Goal: Communication & Community: Answer question/provide support

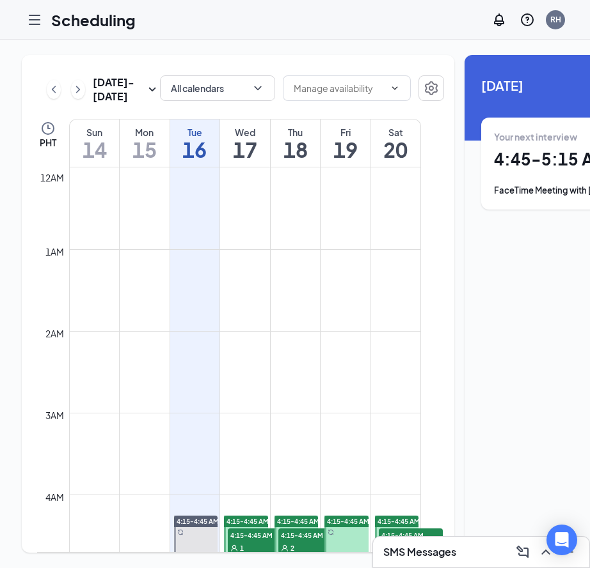
scroll to position [337, 0]
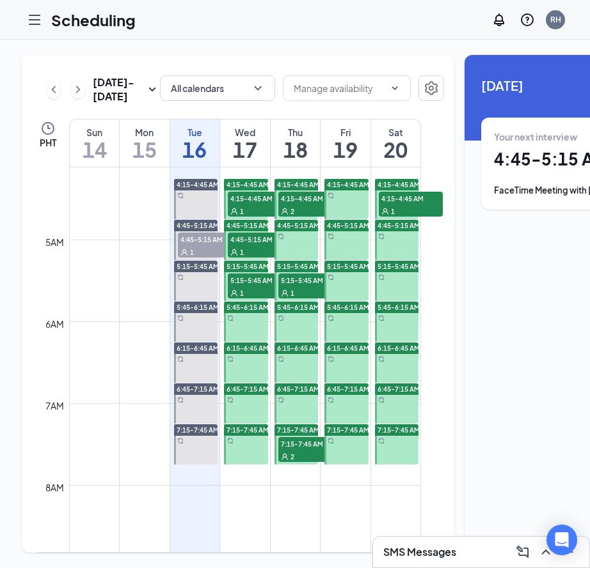
click at [255, 217] on div "1" at bounding box center [260, 211] width 64 height 13
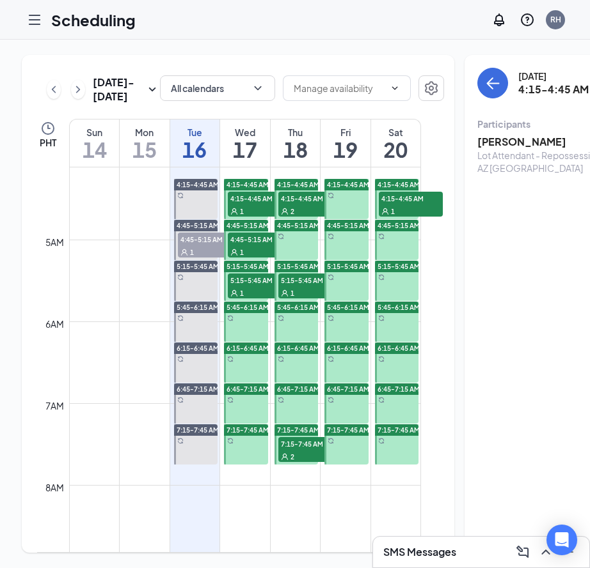
click at [249, 258] on div "1" at bounding box center [260, 252] width 64 height 13
click at [247, 286] on span "5:15-5:45 AM" at bounding box center [260, 280] width 64 height 13
click at [251, 217] on div "1" at bounding box center [260, 211] width 64 height 13
click at [247, 246] on span "4:45-5:15 AM" at bounding box center [260, 239] width 64 height 13
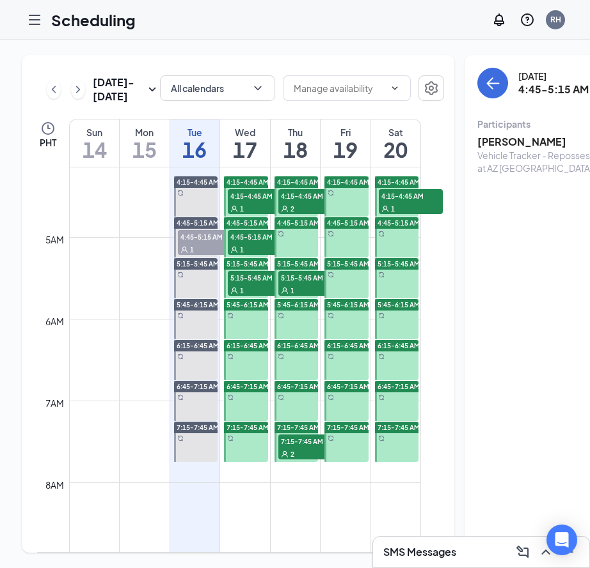
click at [244, 284] on span "5:15-5:45 AM" at bounding box center [260, 277] width 64 height 13
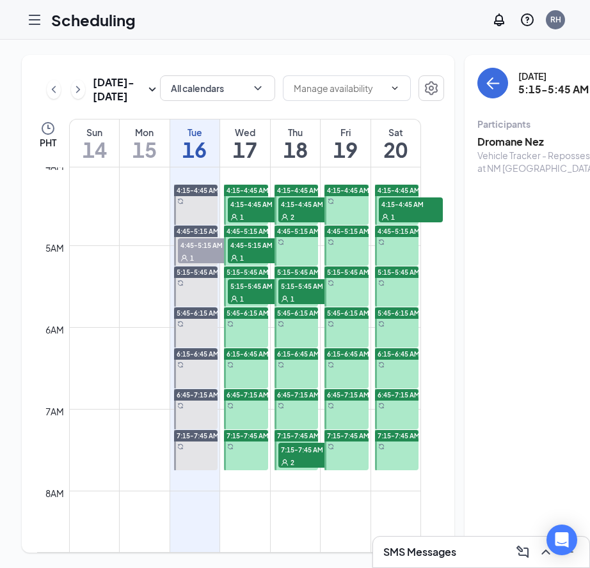
click at [251, 264] on div "1" at bounding box center [260, 257] width 64 height 13
click at [478, 143] on h3 "[PERSON_NAME]" at bounding box center [544, 142] width 134 height 14
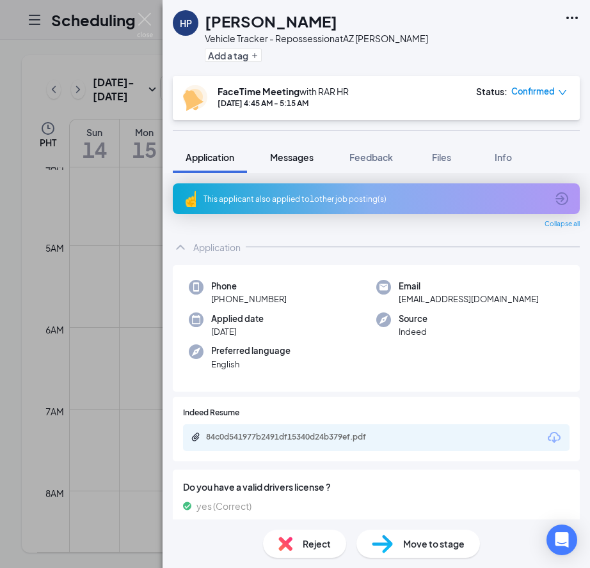
click at [304, 156] on span "Messages" at bounding box center [291, 158] width 43 height 12
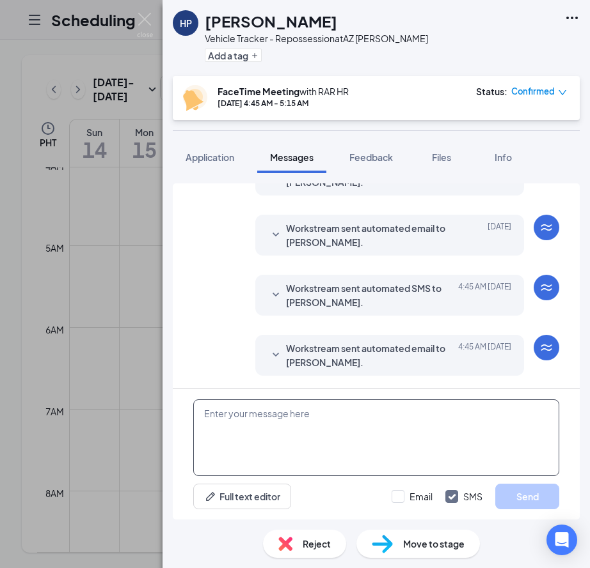
scroll to position [391, 0]
click at [239, 416] on textarea at bounding box center [376, 438] width 366 height 77
paste textarea "Good morning. Do you currently use an iPhone or iPad? Your phone number is not …"
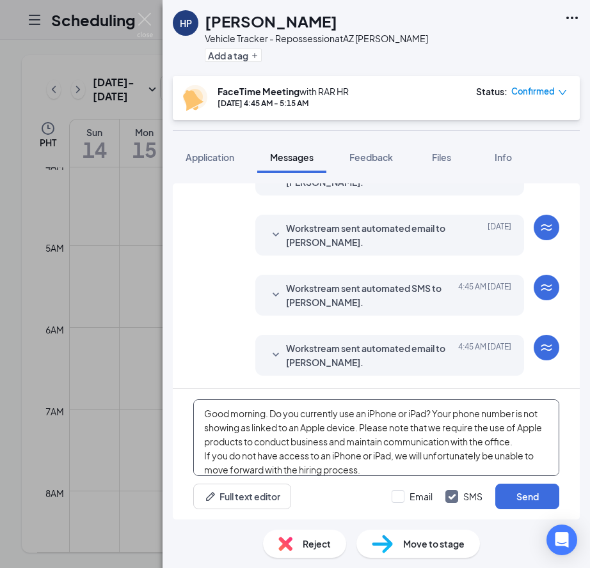
click at [266, 418] on textarea "Good morning. Do you currently use an iPhone or iPad? Your phone number is not …" at bounding box center [376, 438] width 366 height 77
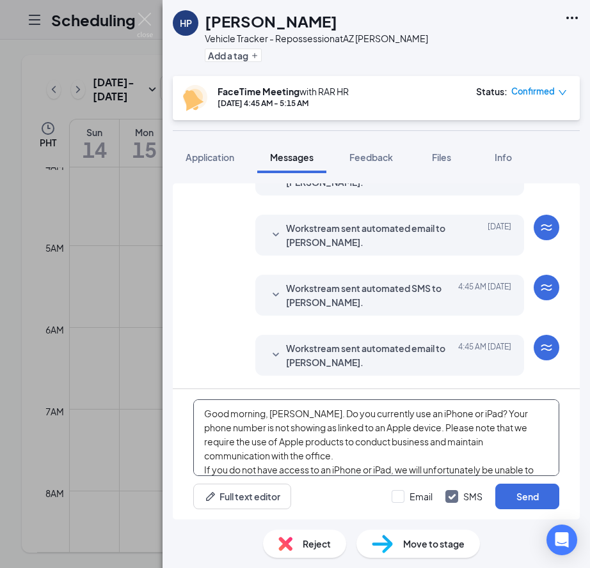
scroll to position [22, 0]
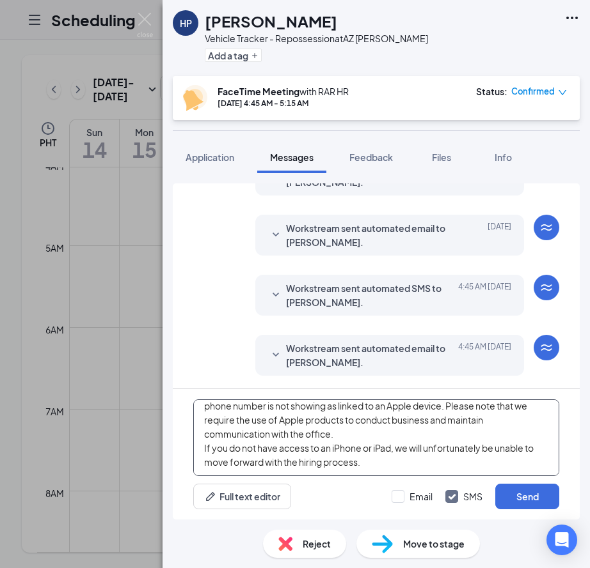
click at [200, 448] on textarea "Good morning, [PERSON_NAME]. Do you currently use an iPhone or iPad? Your phone…" at bounding box center [376, 438] width 366 height 77
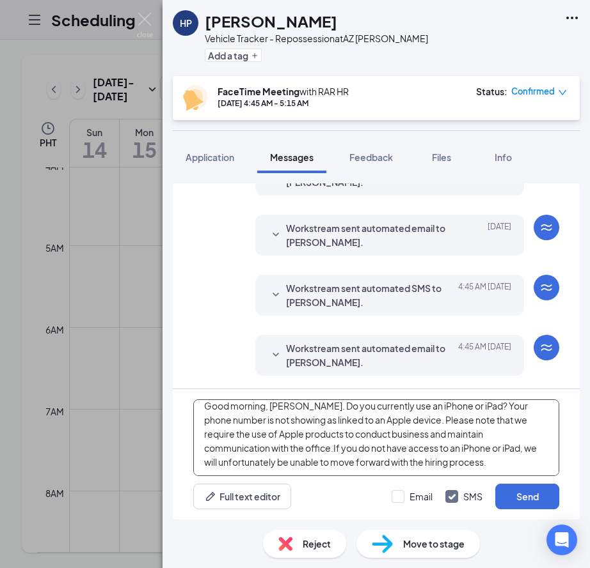
scroll to position [8, 0]
type textarea "Good morning, [PERSON_NAME]. Do you currently use an iPhone or iPad? Your phone…"
click at [537, 498] on button "Send" at bounding box center [527, 497] width 64 height 26
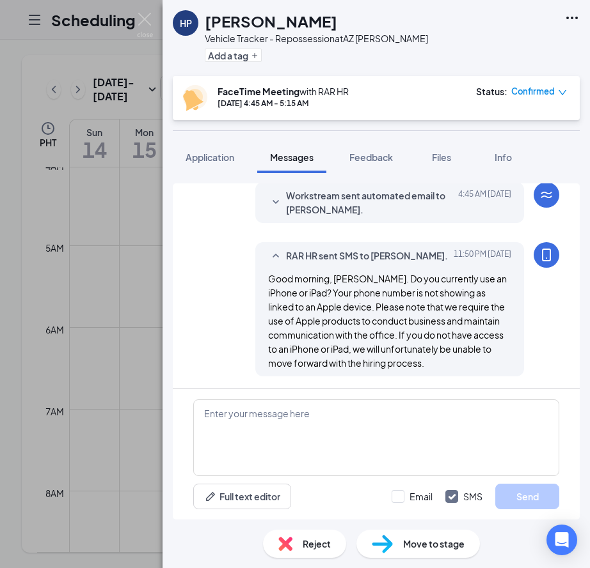
scroll to position [544, 0]
click at [143, 17] on img at bounding box center [145, 25] width 16 height 25
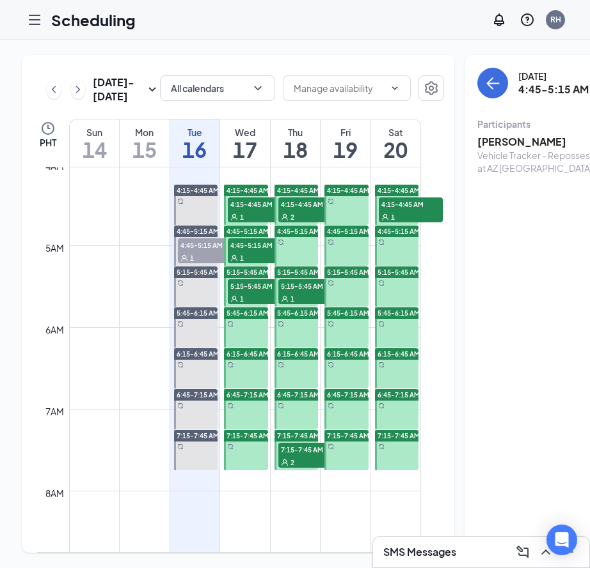
click at [251, 223] on div "1" at bounding box center [260, 216] width 64 height 13
click at [484, 139] on h3 "[PERSON_NAME]" at bounding box center [544, 142] width 134 height 14
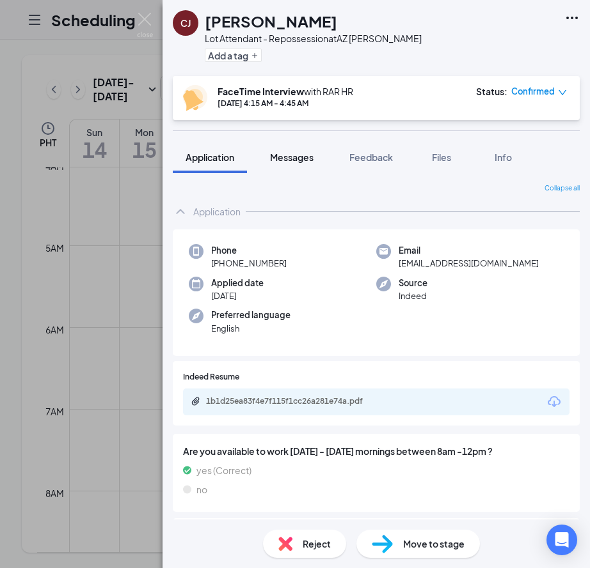
click at [297, 150] on button "Messages" at bounding box center [291, 157] width 69 height 32
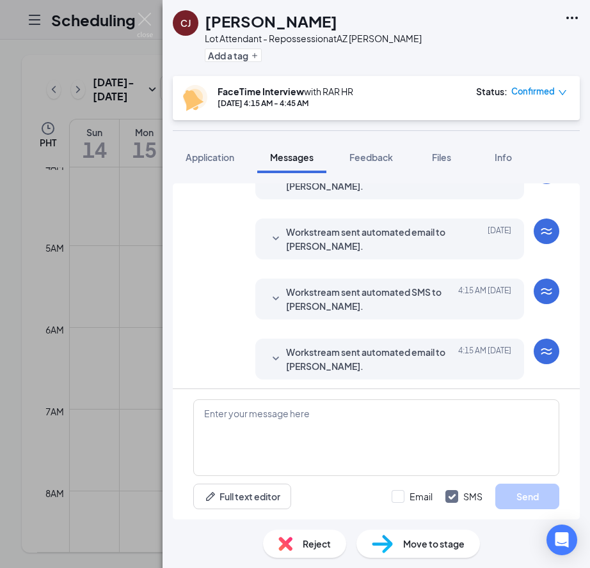
scroll to position [391, 0]
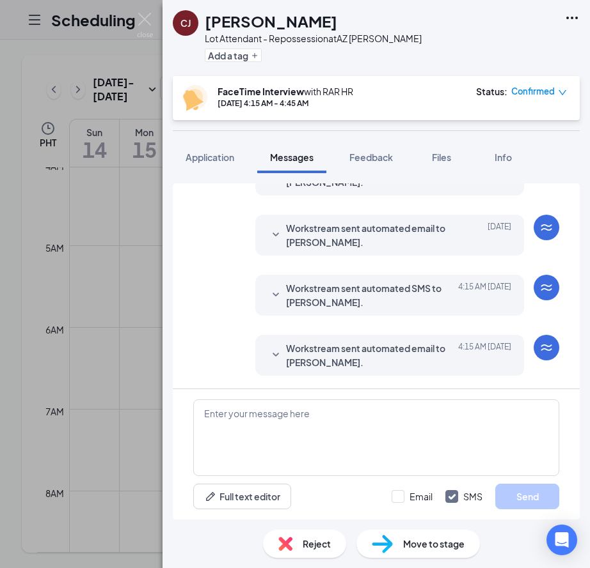
click at [275, 352] on icon "SmallChevronDown" at bounding box center [275, 355] width 15 height 15
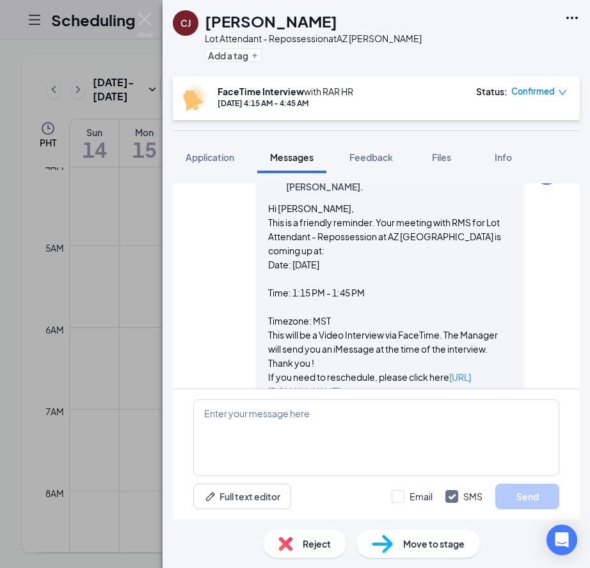
scroll to position [565, 0]
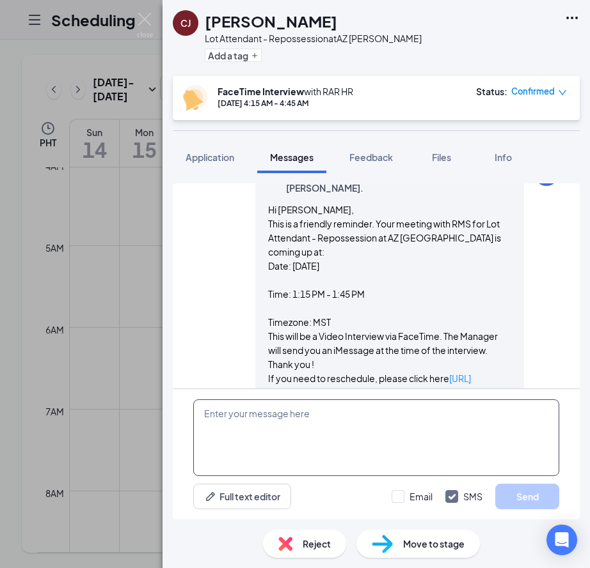
click at [281, 409] on textarea at bounding box center [376, 438] width 366 height 77
paste textarea "Hello, __! My name is [PERSON_NAME] and I will be conducting your interview. Th…"
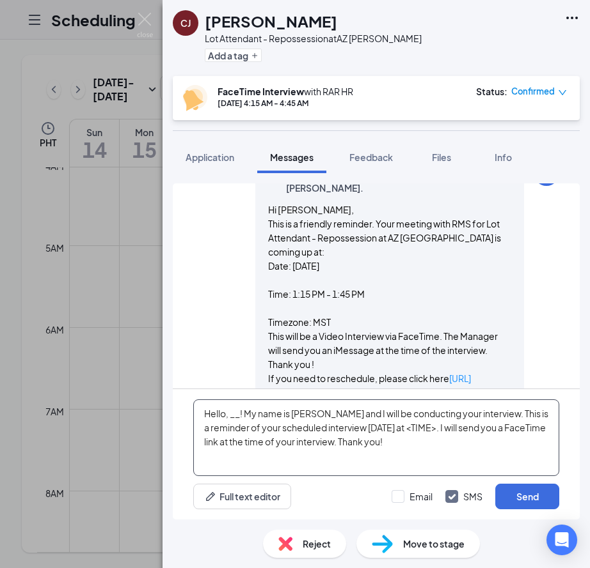
click at [235, 415] on textarea "Hello, __! My name is [PERSON_NAME] and I will be conducting your interview. Th…" at bounding box center [376, 438] width 366 height 77
click at [418, 429] on textarea "Hello, [PERSON_NAME]! My name is [PERSON_NAME] and I will be conducting your in…" at bounding box center [376, 438] width 366 height 77
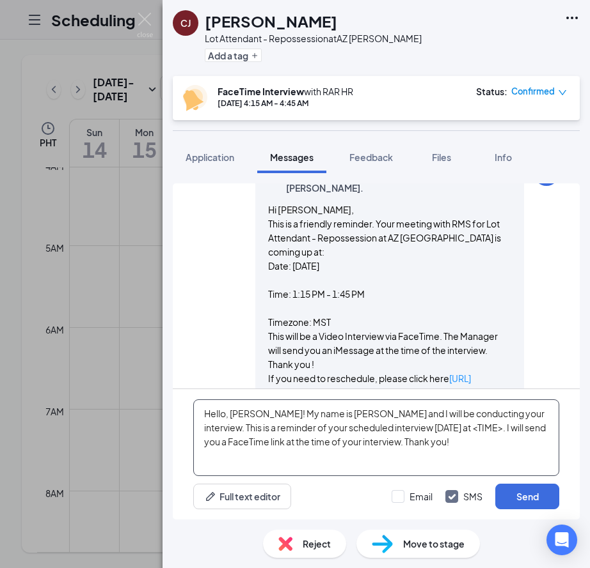
drag, startPoint x: 418, startPoint y: 429, endPoint x: 425, endPoint y: 431, distance: 6.7
click at [418, 430] on textarea "Hello, [PERSON_NAME]! My name is [PERSON_NAME] and I will be conducting your in…" at bounding box center [376, 438] width 366 height 77
click at [427, 436] on textarea "Hello, [PERSON_NAME]! My name is [PERSON_NAME] and I will be conducting your in…" at bounding box center [376, 438] width 366 height 77
click at [426, 442] on textarea "Hello, [PERSON_NAME]! My name is [PERSON_NAME] and I will be conducting your in…" at bounding box center [376, 438] width 366 height 77
drag, startPoint x: 415, startPoint y: 449, endPoint x: 390, endPoint y: 448, distance: 24.9
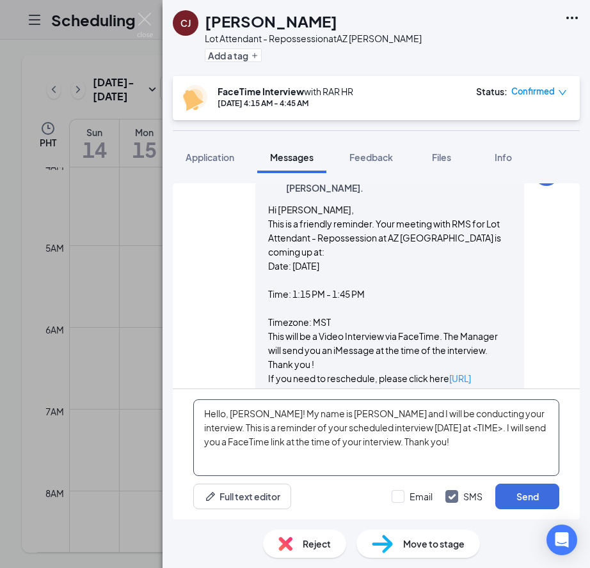
click at [414, 449] on textarea "Hello, [PERSON_NAME]! My name is [PERSON_NAME] and I will be conducting your in…" at bounding box center [376, 438] width 366 height 77
click at [352, 441] on textarea "Hello, [PERSON_NAME]! My name is [PERSON_NAME] and I will be conducting your in…" at bounding box center [376, 438] width 366 height 77
click at [350, 434] on textarea "Hello, [PERSON_NAME]! My name is [PERSON_NAME] and I will be conducting your in…" at bounding box center [376, 438] width 366 height 77
drag, startPoint x: 272, startPoint y: 412, endPoint x: 262, endPoint y: 422, distance: 14.9
click at [272, 414] on textarea "Hello, [PERSON_NAME]! My name is [PERSON_NAME] and I will be conducting your in…" at bounding box center [376, 438] width 366 height 77
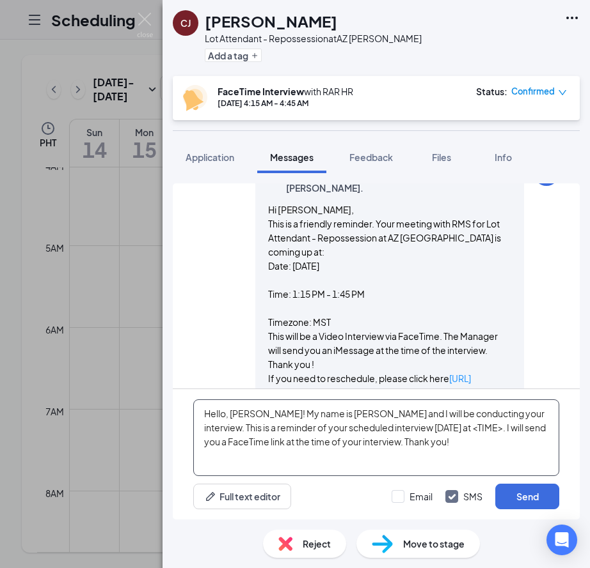
click at [262, 423] on textarea "Hello, [PERSON_NAME]! My name is [PERSON_NAME] and I will be conducting your in…" at bounding box center [376, 438] width 366 height 77
drag, startPoint x: 262, startPoint y: 424, endPoint x: 260, endPoint y: 432, distance: 7.8
click at [261, 424] on textarea "Hello, [PERSON_NAME]! My name is [PERSON_NAME] and I will be conducting your in…" at bounding box center [376, 438] width 366 height 77
click at [260, 434] on textarea "Hello, [PERSON_NAME]! My name is [PERSON_NAME] and I will be conducting your in…" at bounding box center [376, 438] width 366 height 77
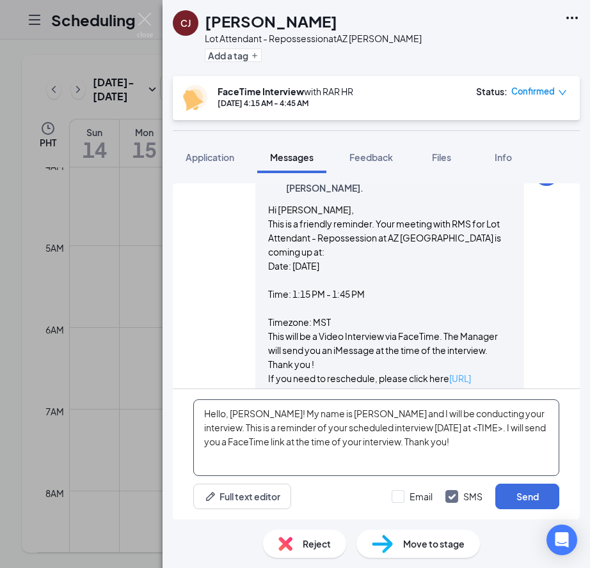
drag, startPoint x: 260, startPoint y: 434, endPoint x: 354, endPoint y: 376, distance: 110.2
click at [261, 434] on textarea "Hello, [PERSON_NAME]! My name is [PERSON_NAME] and I will be conducting your in…" at bounding box center [376, 438] width 366 height 77
click at [429, 329] on p "This will be a Video Interview via FaceTime. The Manager will send you an iMess…" at bounding box center [389, 350] width 243 height 42
drag, startPoint x: 428, startPoint y: 430, endPoint x: 399, endPoint y: 430, distance: 29.4
click at [399, 430] on textarea "Hello, [PERSON_NAME]! My name is [PERSON_NAME] and I will be conducting your in…" at bounding box center [376, 438] width 366 height 77
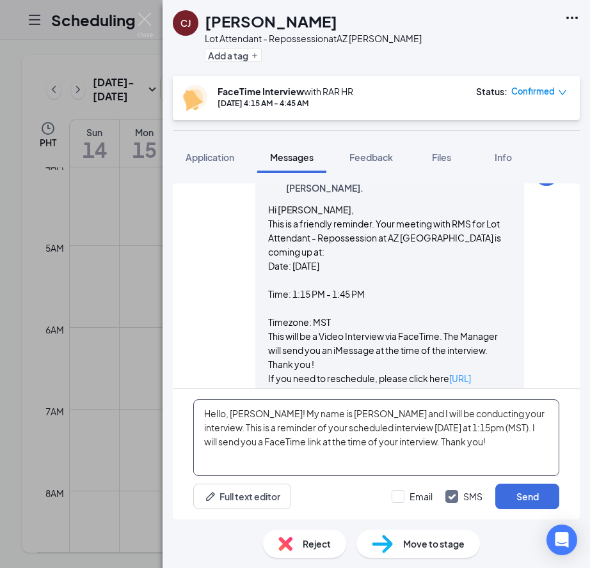
click at [464, 446] on textarea "Hello, [PERSON_NAME]! My name is [PERSON_NAME] and I will be conducting your in…" at bounding box center [376, 438] width 366 height 77
drag, startPoint x: 428, startPoint y: 444, endPoint x: 175, endPoint y: 416, distance: 254.7
click at [175, 416] on div "Hello, [PERSON_NAME]! My name is [PERSON_NAME] and I will be conducting your in…" at bounding box center [376, 454] width 407 height 130
click at [476, 444] on textarea "Hello, [PERSON_NAME]! My name is [PERSON_NAME] and I will be conducting your in…" at bounding box center [376, 438] width 366 height 77
type textarea "Hello, [PERSON_NAME]! My name is [PERSON_NAME] and I will be conducting your in…"
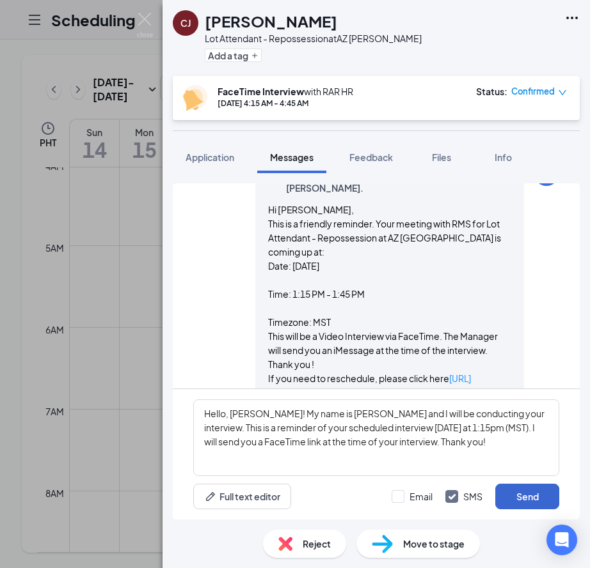
click at [513, 496] on button "Send" at bounding box center [527, 497] width 64 height 26
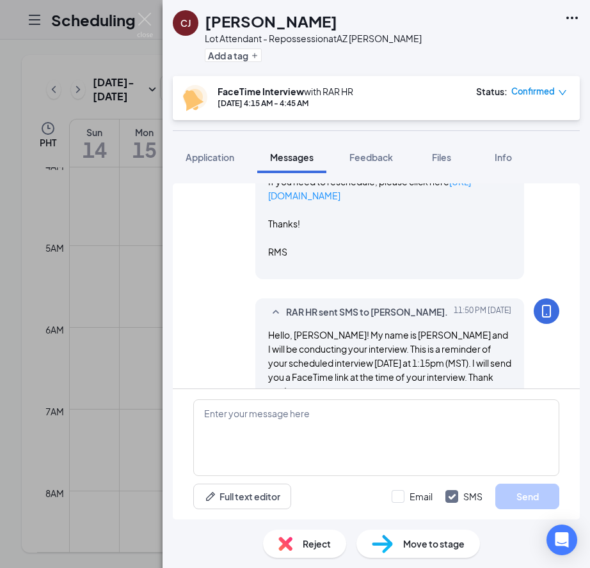
scroll to position [763, 0]
click at [143, 20] on img at bounding box center [145, 25] width 16 height 25
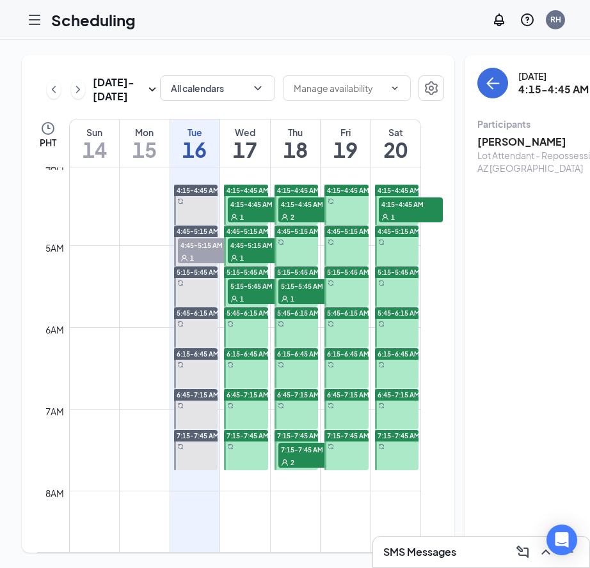
click at [249, 292] on span "5:15-5:45 AM" at bounding box center [260, 285] width 64 height 13
click at [489, 139] on h3 "Dromane Nez" at bounding box center [544, 142] width 134 height 14
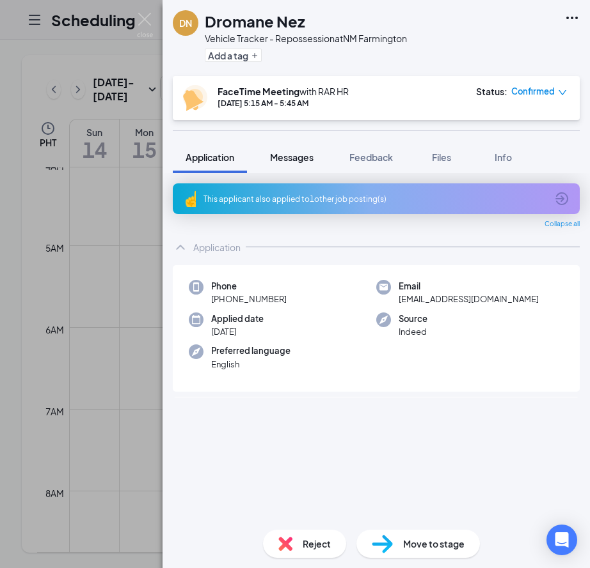
click at [285, 159] on span "Messages" at bounding box center [291, 158] width 43 height 12
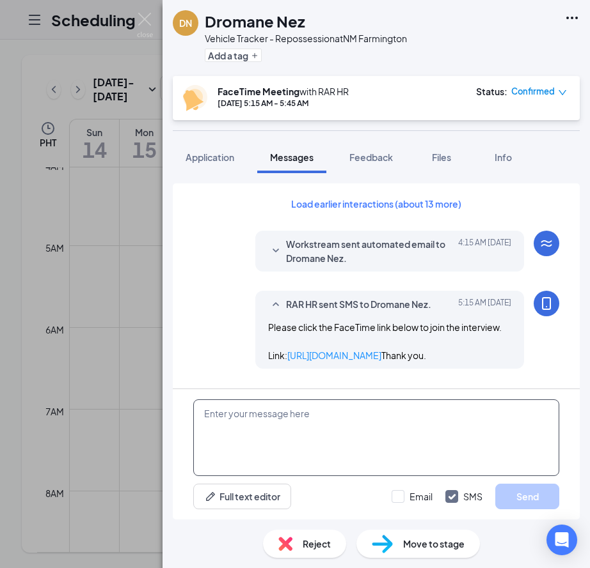
click at [284, 424] on textarea at bounding box center [376, 438] width 366 height 77
paste textarea "Hello, [PERSON_NAME]! My name is [PERSON_NAME] and I will be conducting your in…"
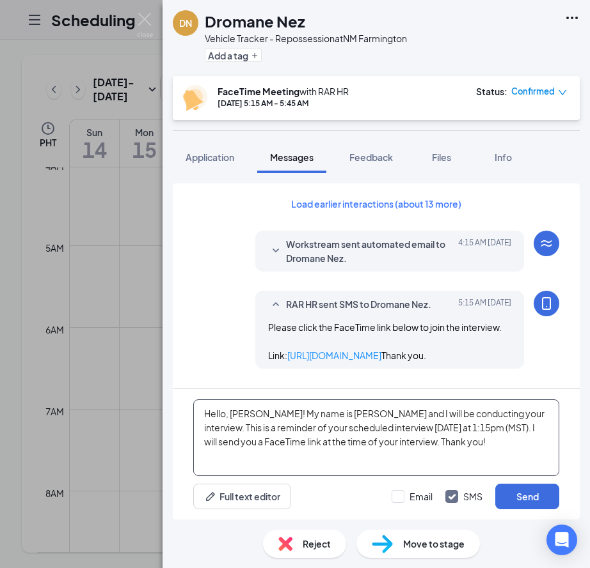
click at [245, 416] on textarea "Hello, [PERSON_NAME]! My name is [PERSON_NAME] and I will be conducting your in…" at bounding box center [376, 438] width 366 height 77
click at [383, 446] on textarea "Hello, Dromane! My name is [PERSON_NAME] and I will be conducting your intervie…" at bounding box center [376, 438] width 366 height 77
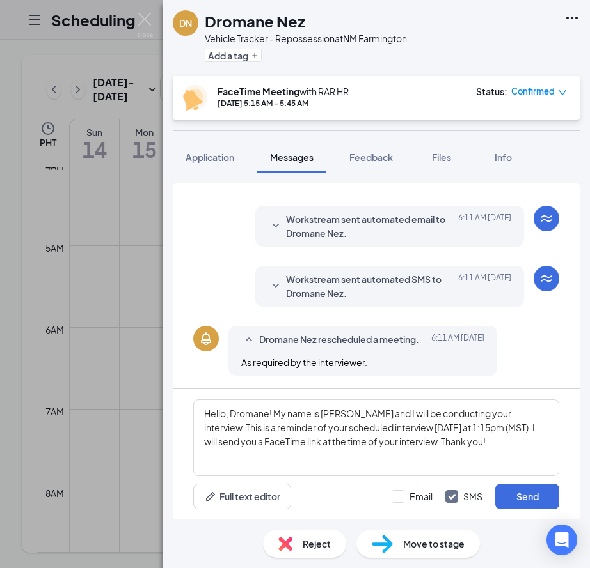
click at [274, 283] on icon "SmallChevronDown" at bounding box center [275, 286] width 15 height 15
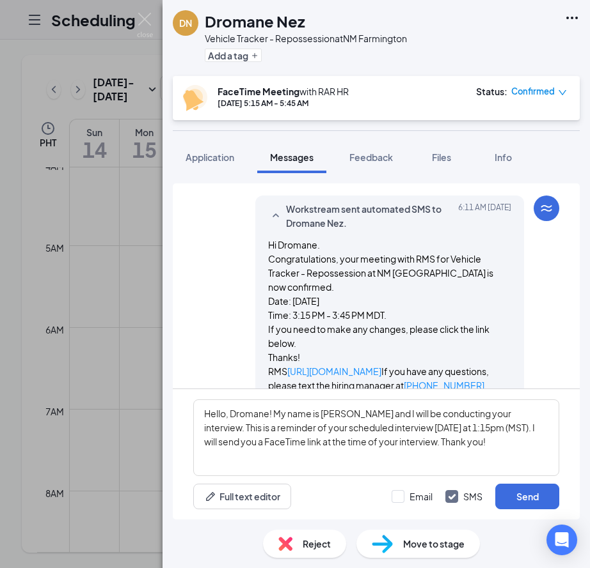
scroll to position [479, 0]
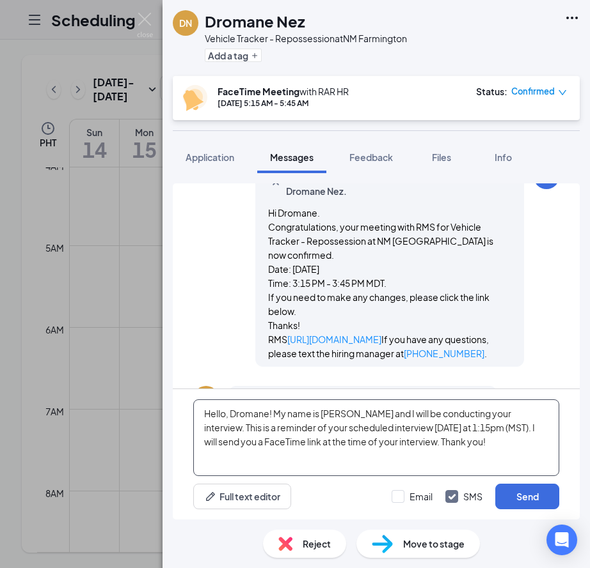
click at [410, 430] on textarea "Hello, Dromane! My name is [PERSON_NAME] and I will be conducting your intervie…" at bounding box center [376, 438] width 366 height 77
click at [453, 428] on textarea "Hello, Dromane! My name is [PERSON_NAME] and I will be conducting your intervie…" at bounding box center [376, 438] width 366 height 77
click at [473, 444] on textarea "Hello, Dromane! My name is [PERSON_NAME] and I will be conducting your intervie…" at bounding box center [376, 438] width 366 height 77
click at [259, 414] on textarea "Hello, Dromane! My name is [PERSON_NAME] and I will be conducting your intervie…" at bounding box center [376, 438] width 366 height 77
type textarea "Hello, Dromane! My name is [PERSON_NAME] and I will be conducting your intervie…"
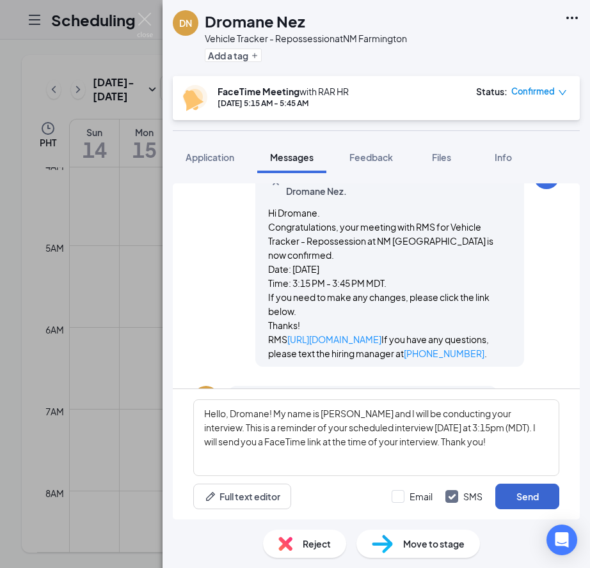
click at [517, 490] on button "Send" at bounding box center [527, 497] width 64 height 26
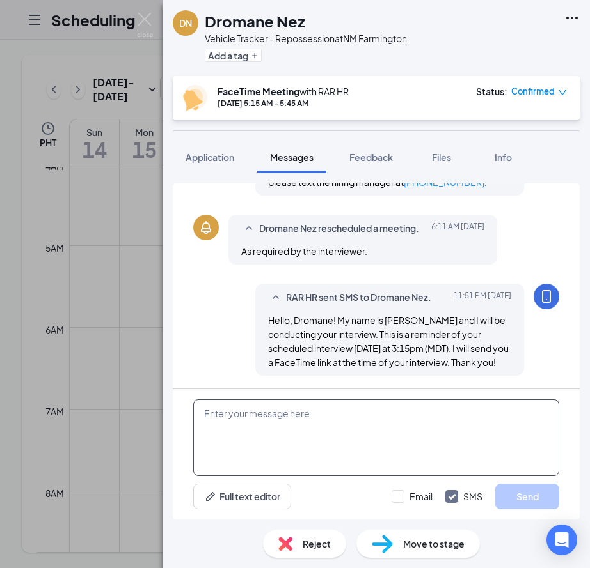
scroll to position [749, 0]
click at [146, 27] on img at bounding box center [145, 25] width 16 height 25
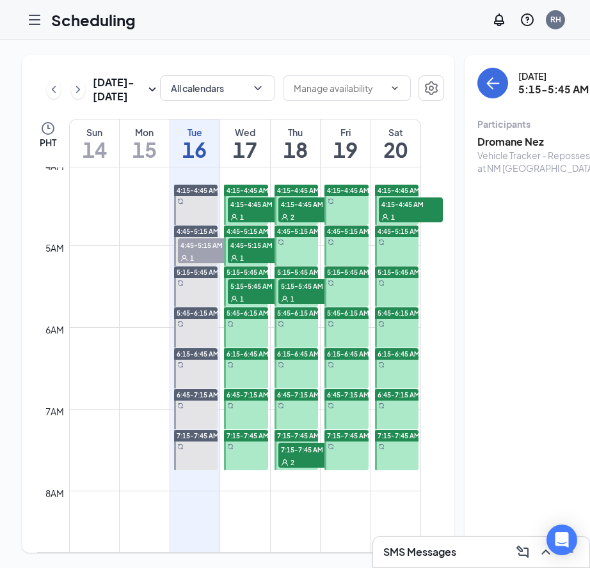
click at [252, 264] on div "1" at bounding box center [260, 257] width 64 height 13
click at [492, 138] on h3 "[PERSON_NAME]" at bounding box center [544, 142] width 134 height 14
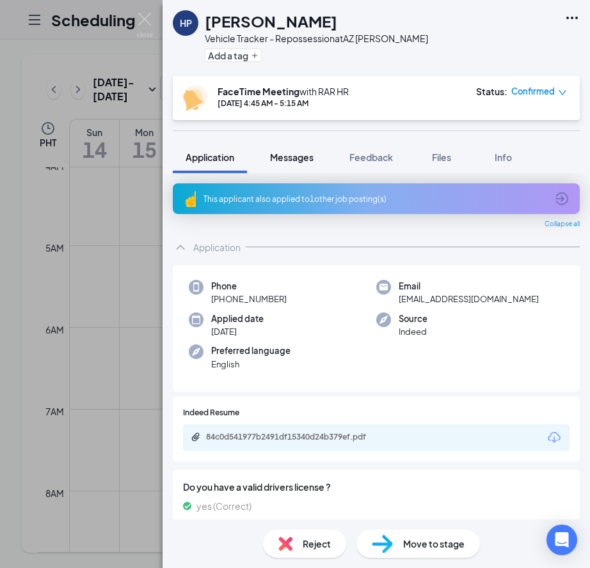
click at [288, 157] on span "Messages" at bounding box center [291, 158] width 43 height 12
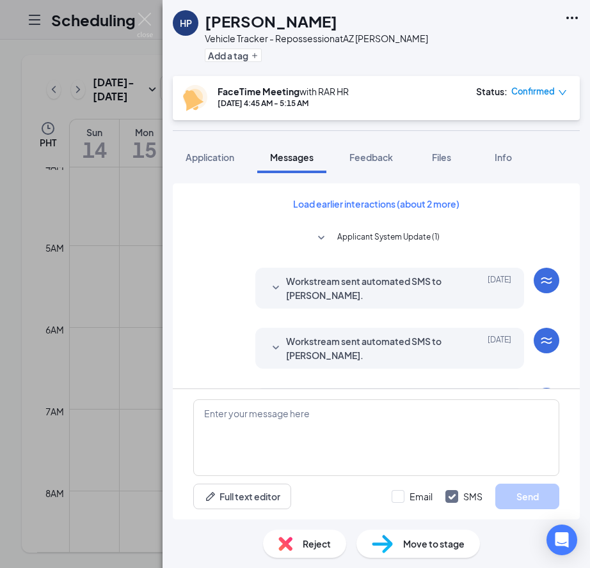
scroll to position [484, 0]
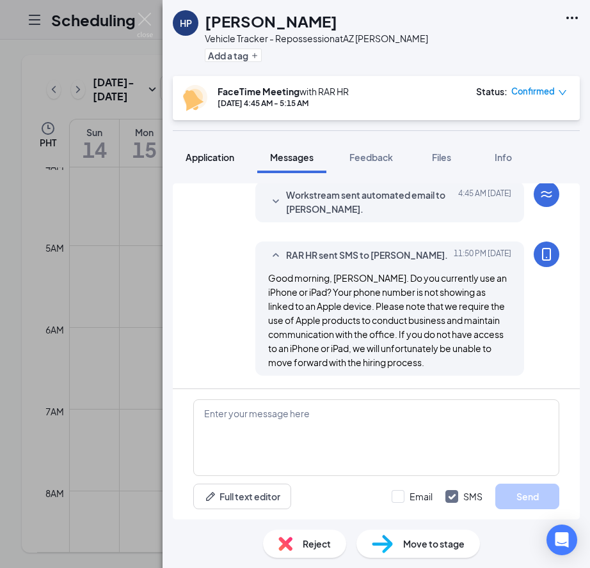
click at [204, 160] on span "Application" at bounding box center [209, 158] width 49 height 12
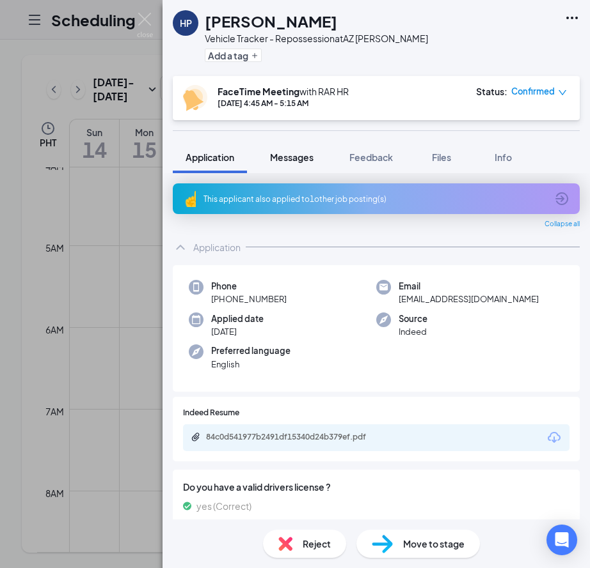
click at [299, 161] on span "Messages" at bounding box center [291, 158] width 43 height 12
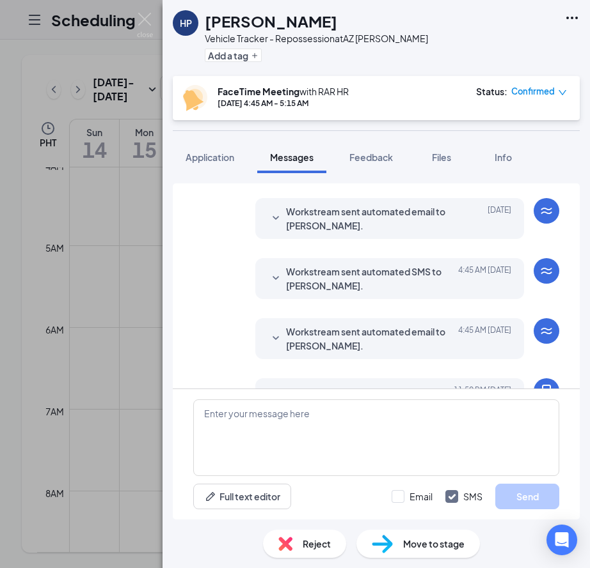
scroll to position [484, 0]
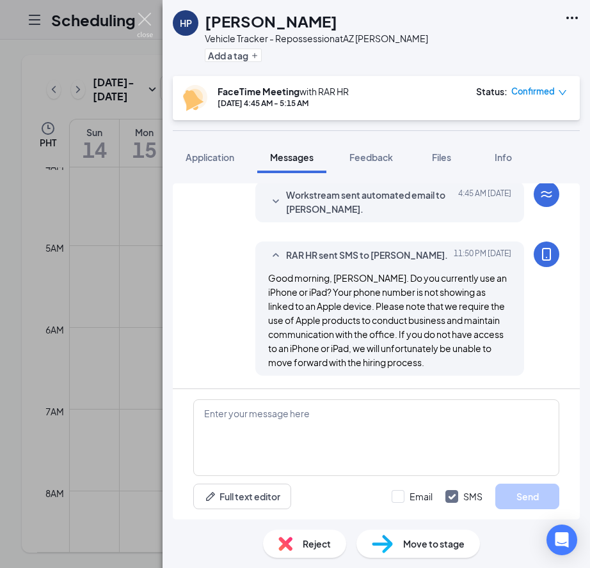
click at [141, 27] on img at bounding box center [145, 25] width 16 height 25
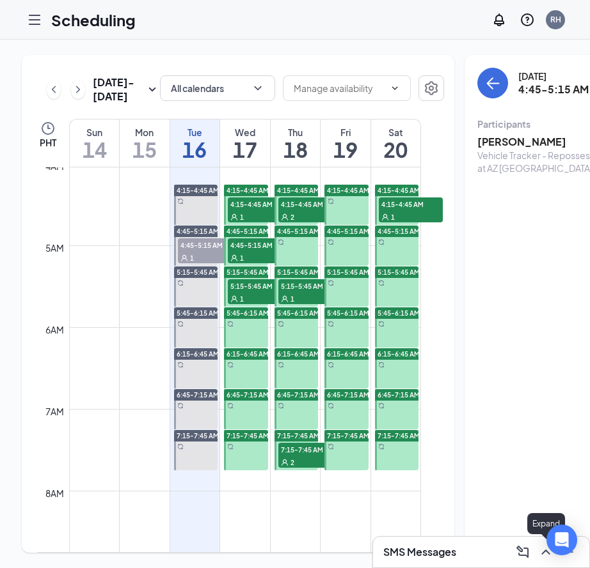
click at [543, 558] on icon "ChevronUp" at bounding box center [545, 552] width 15 height 15
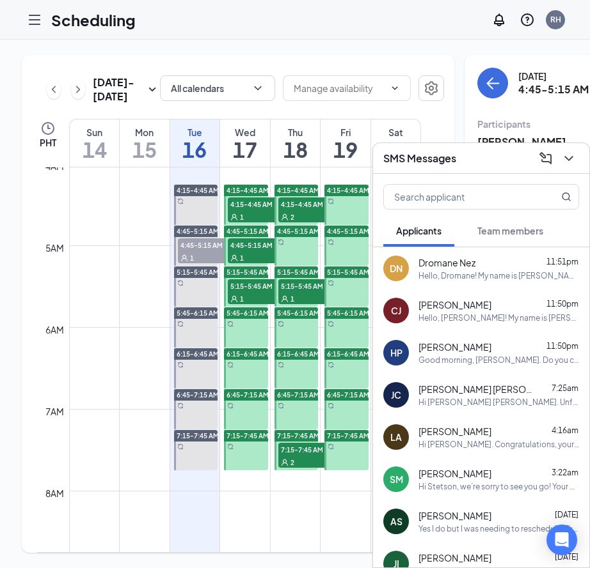
click at [517, 233] on span "Team members" at bounding box center [510, 231] width 66 height 12
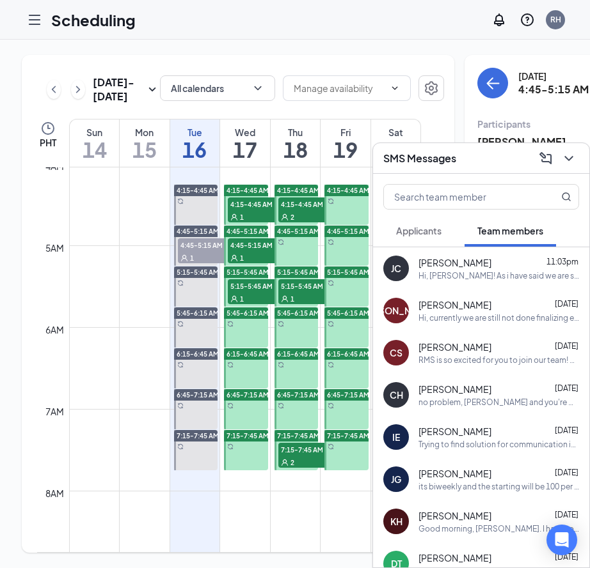
click at [455, 262] on span "[PERSON_NAME]" at bounding box center [454, 262] width 73 height 13
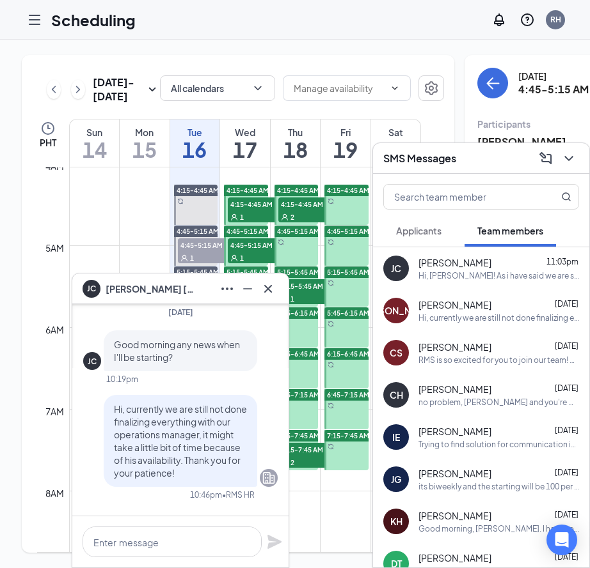
scroll to position [-326, 0]
click at [270, 288] on icon "Cross" at bounding box center [267, 288] width 15 height 15
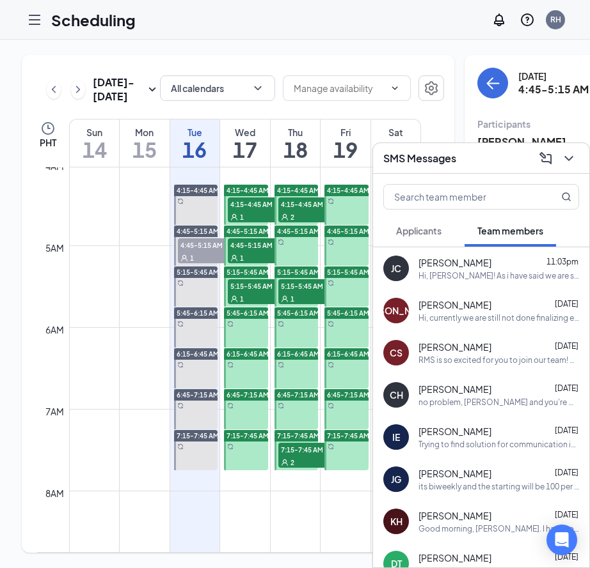
click at [419, 228] on span "Applicants" at bounding box center [418, 231] width 45 height 12
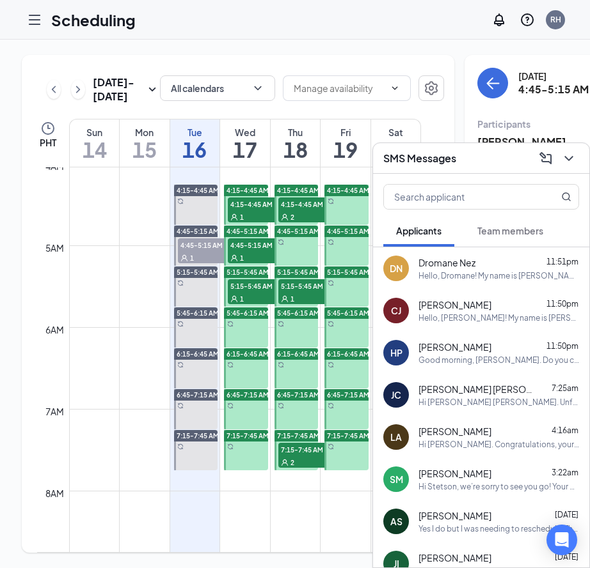
click at [486, 229] on span "Team members" at bounding box center [510, 231] width 66 height 12
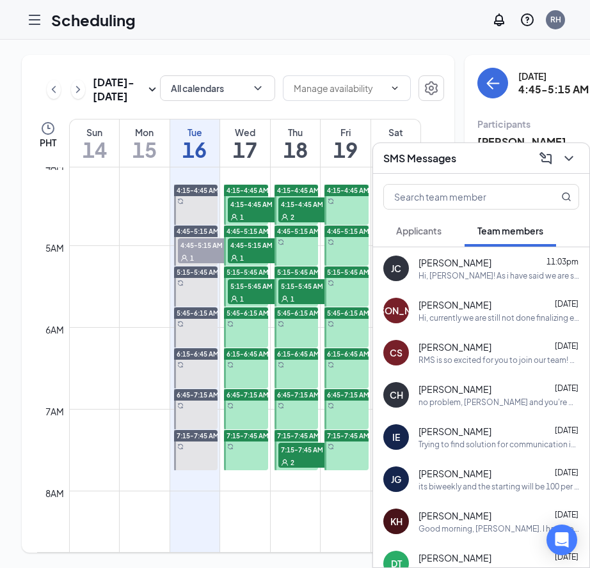
click at [480, 276] on div "Hi, [PERSON_NAME]! As i have said we are still not done finalizing schedules wi…" at bounding box center [498, 275] width 161 height 11
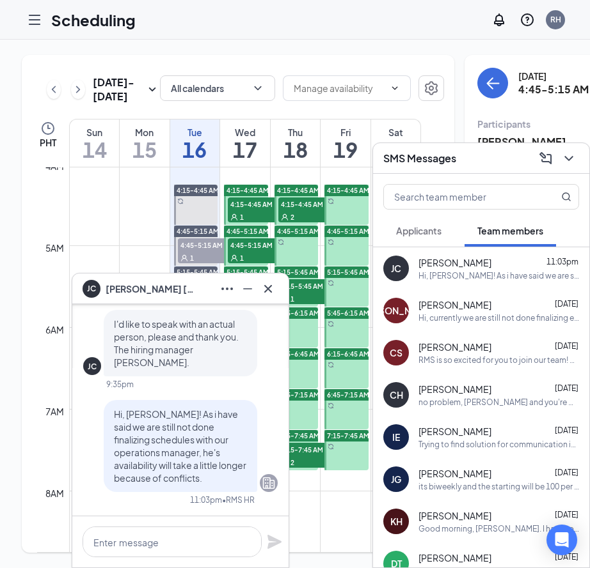
scroll to position [0, 0]
click at [269, 290] on icon "Cross" at bounding box center [268, 289] width 8 height 8
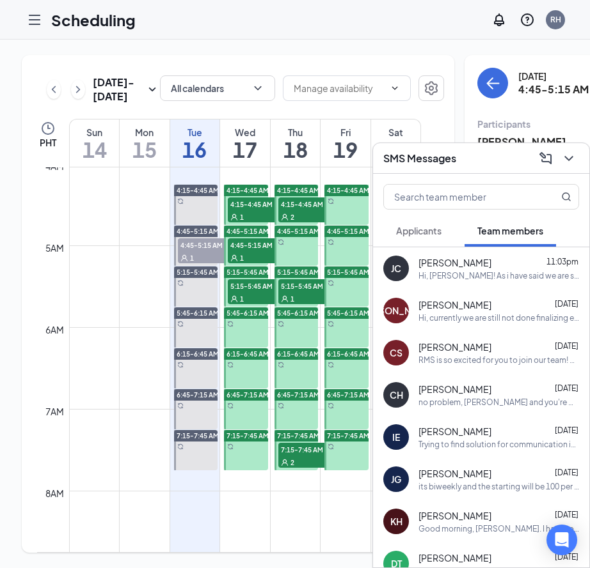
click at [454, 315] on div "Hi, currently we are still not done finalizing everything with our operations m…" at bounding box center [498, 318] width 161 height 11
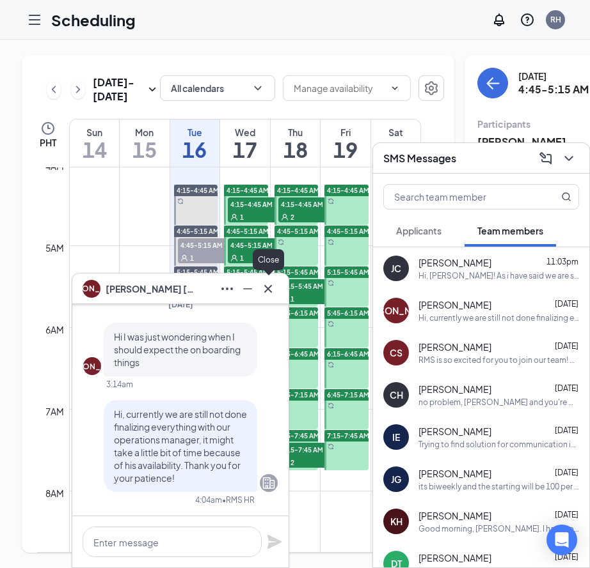
drag, startPoint x: 269, startPoint y: 291, endPoint x: 324, endPoint y: 272, distance: 58.0
click at [269, 291] on icon "Cross" at bounding box center [267, 288] width 15 height 15
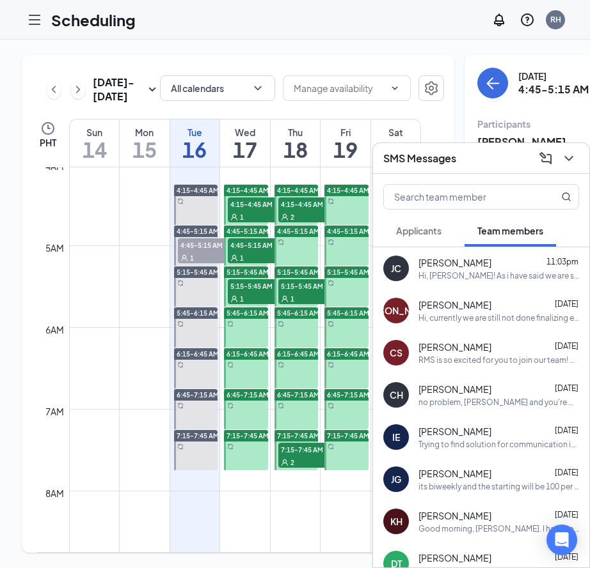
click at [432, 231] on span "Applicants" at bounding box center [418, 231] width 45 height 12
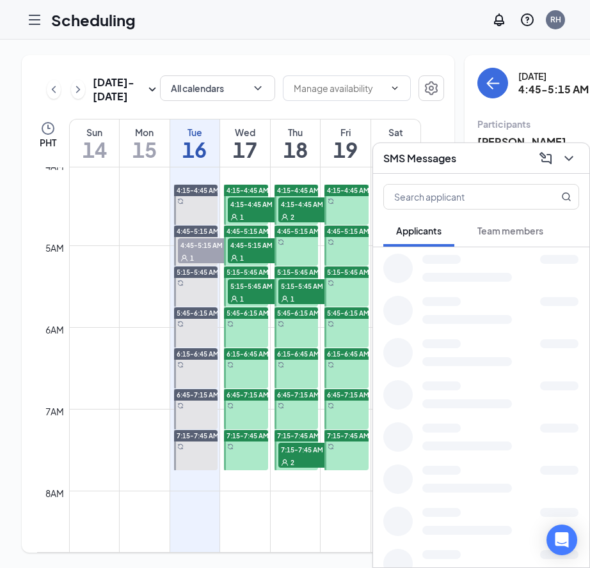
scroll to position [1, 0]
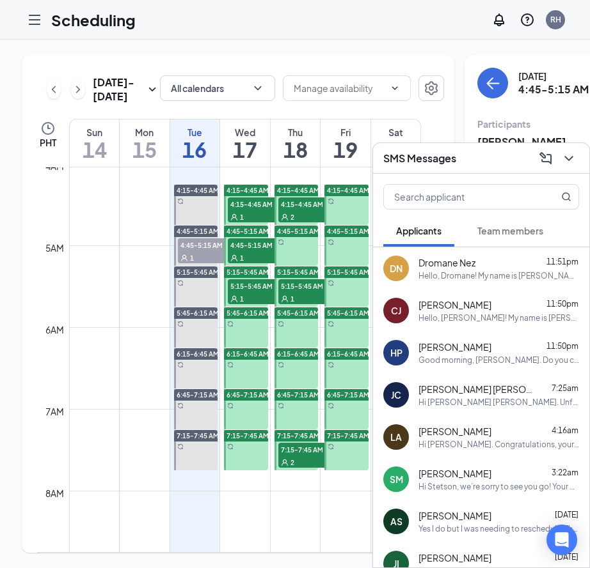
click at [516, 230] on span "Team members" at bounding box center [510, 231] width 66 height 12
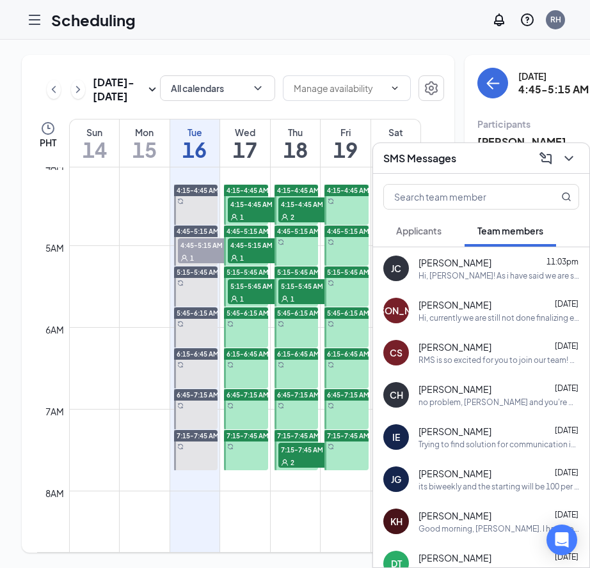
click at [423, 231] on span "Applicants" at bounding box center [418, 231] width 45 height 12
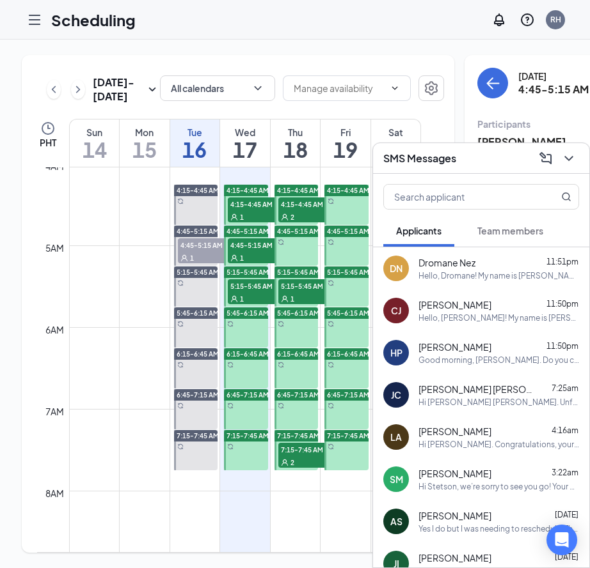
scroll to position [0, 0]
click at [482, 473] on div "[PERSON_NAME] 3:22am" at bounding box center [498, 473] width 161 height 13
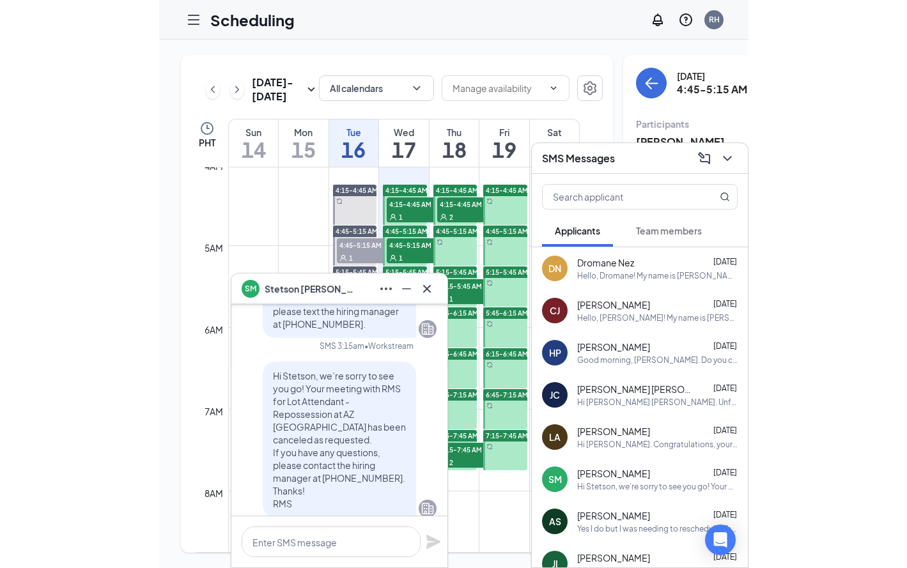
scroll to position [-22, 0]
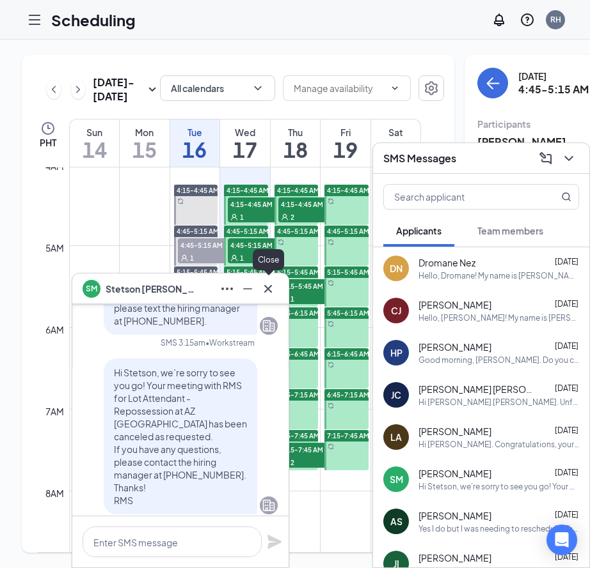
click at [274, 290] on icon "Cross" at bounding box center [267, 288] width 15 height 15
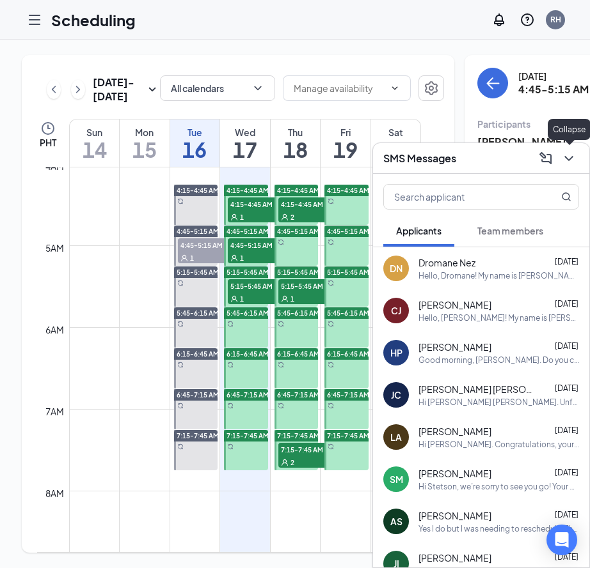
click at [561, 161] on button at bounding box center [568, 158] width 20 height 20
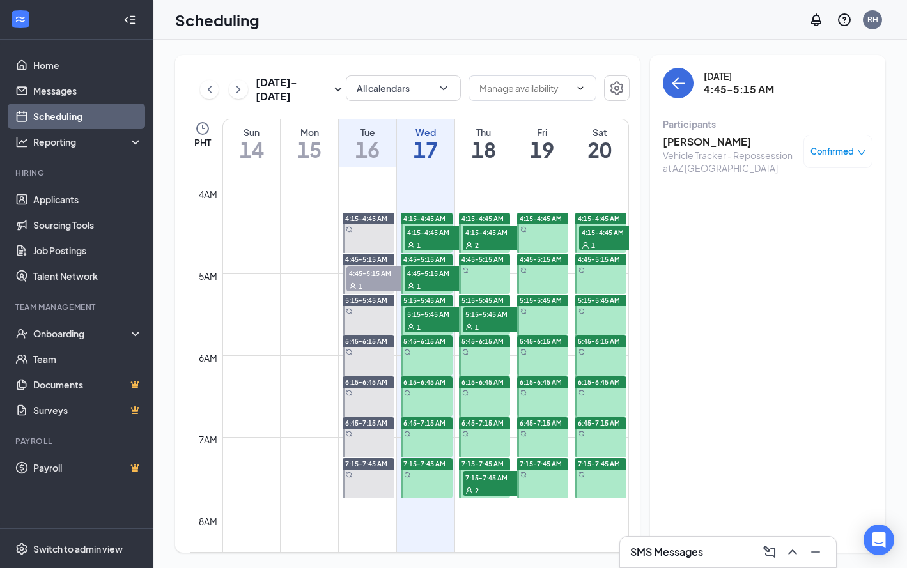
scroll to position [301, 0]
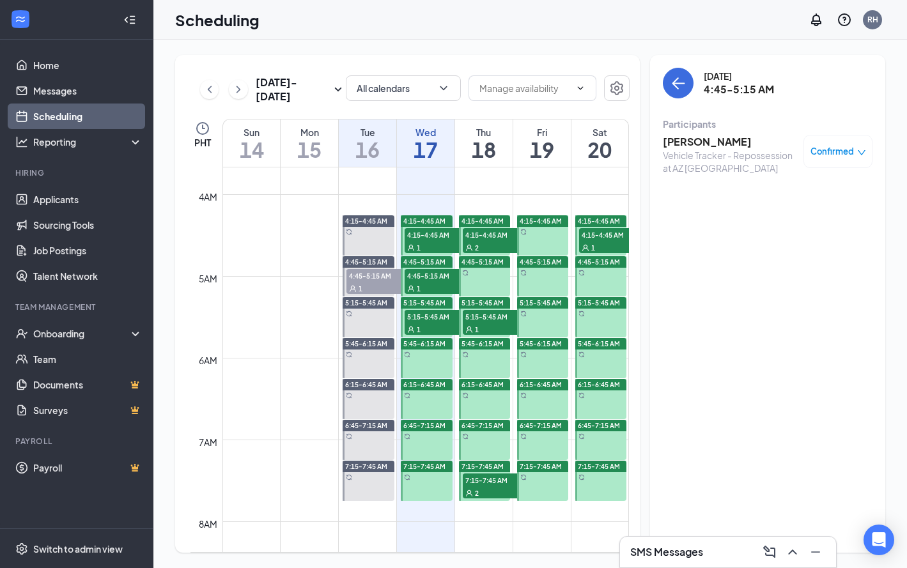
click at [494, 242] on div "2" at bounding box center [495, 247] width 64 height 13
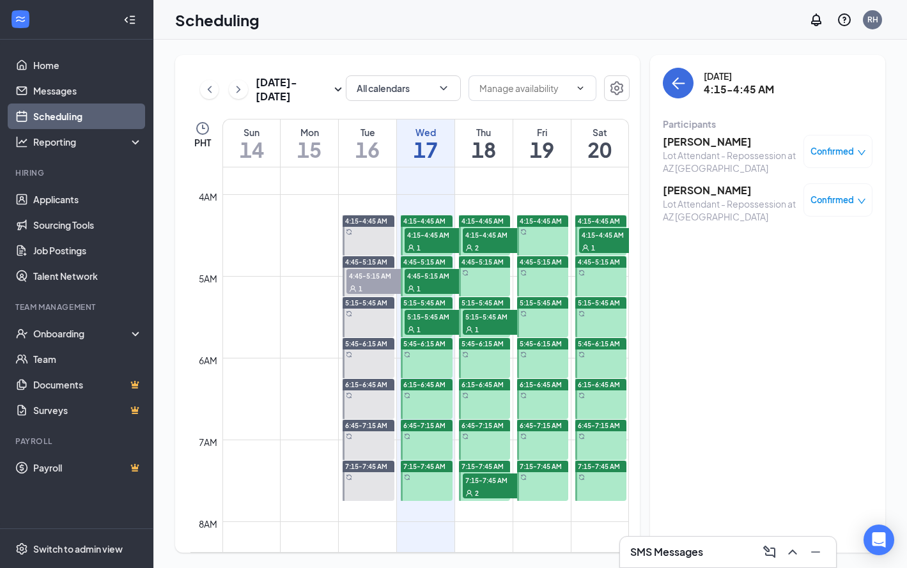
drag, startPoint x: 435, startPoint y: 239, endPoint x: 497, endPoint y: 200, distance: 73.6
click at [435, 238] on span "4:15-4:45 AM" at bounding box center [437, 234] width 64 height 13
